Goal: Unclear

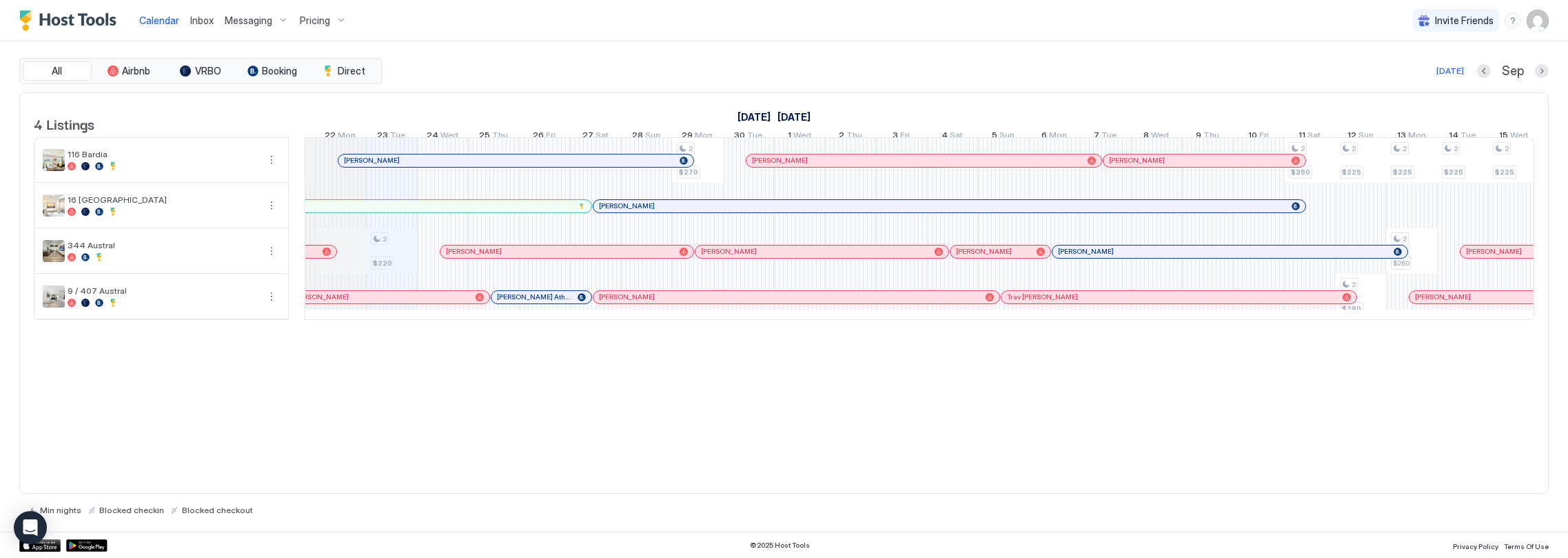
click at [1447, 74] on div "[DATE]" at bounding box center [1450, 71] width 27 height 12
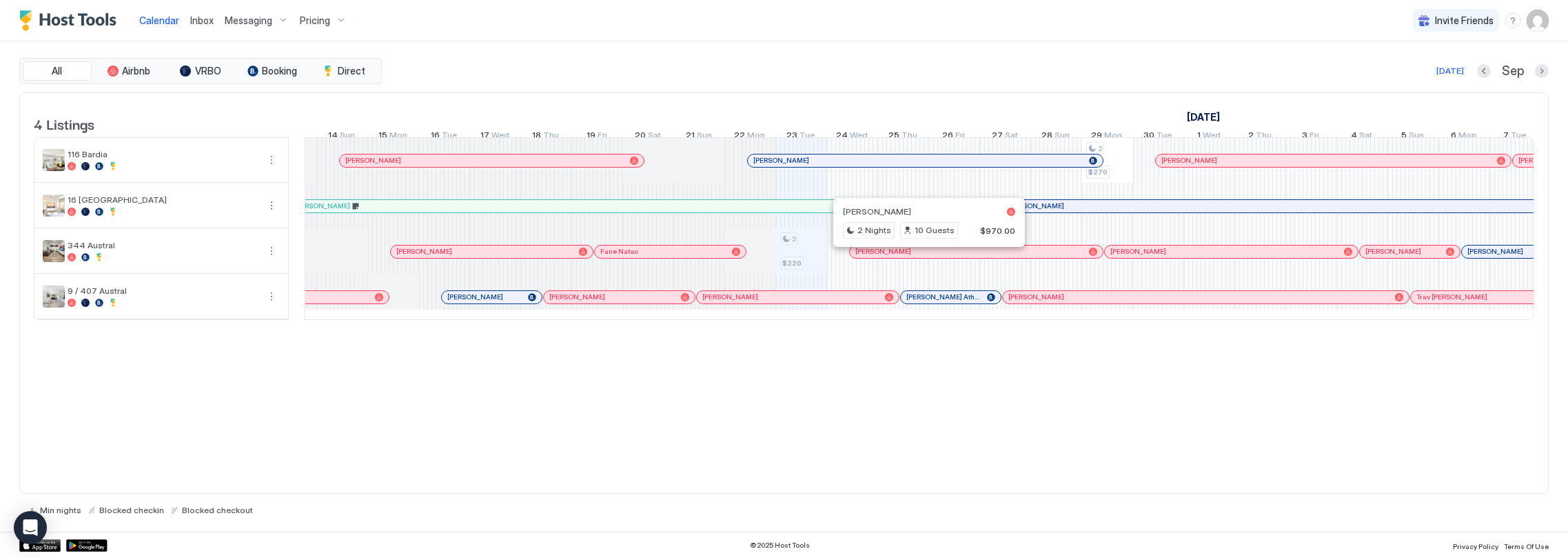
click at [494, 258] on div "[PERSON_NAME]" at bounding box center [492, 251] width 202 height 12
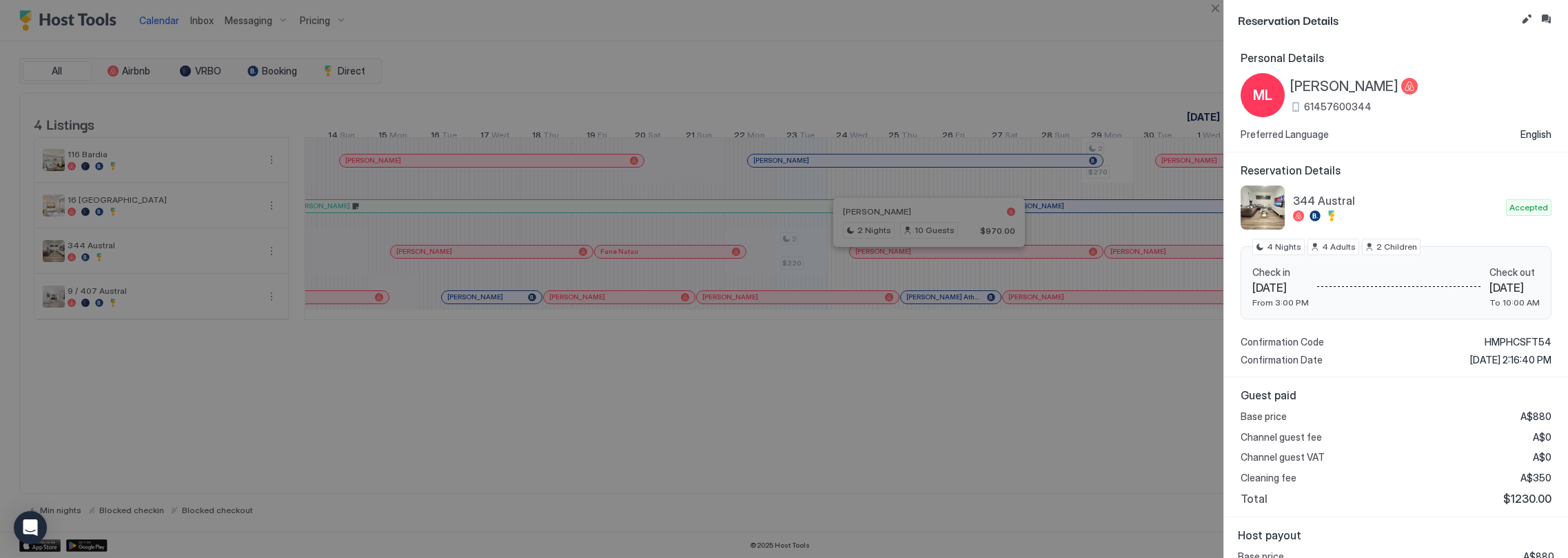
click at [737, 328] on div at bounding box center [784, 279] width 1568 height 558
drag, startPoint x: 780, startPoint y: 367, endPoint x: 752, endPoint y: 257, distance: 113.5
click at [780, 366] on div at bounding box center [784, 279] width 1568 height 558
drag, startPoint x: 690, startPoint y: 283, endPoint x: 699, endPoint y: 271, distance: 15.0
click at [690, 282] on div at bounding box center [784, 279] width 1568 height 558
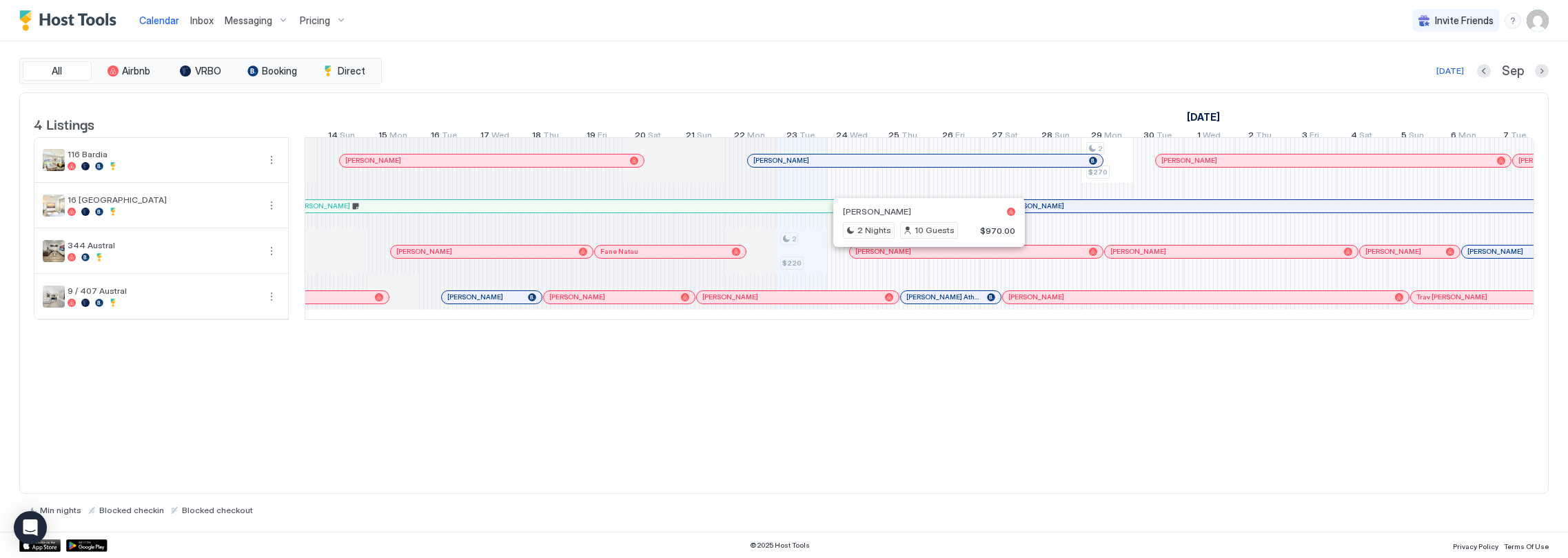
click at [548, 257] on div at bounding box center [553, 251] width 11 height 11
